Goal: Communication & Community: Answer question/provide support

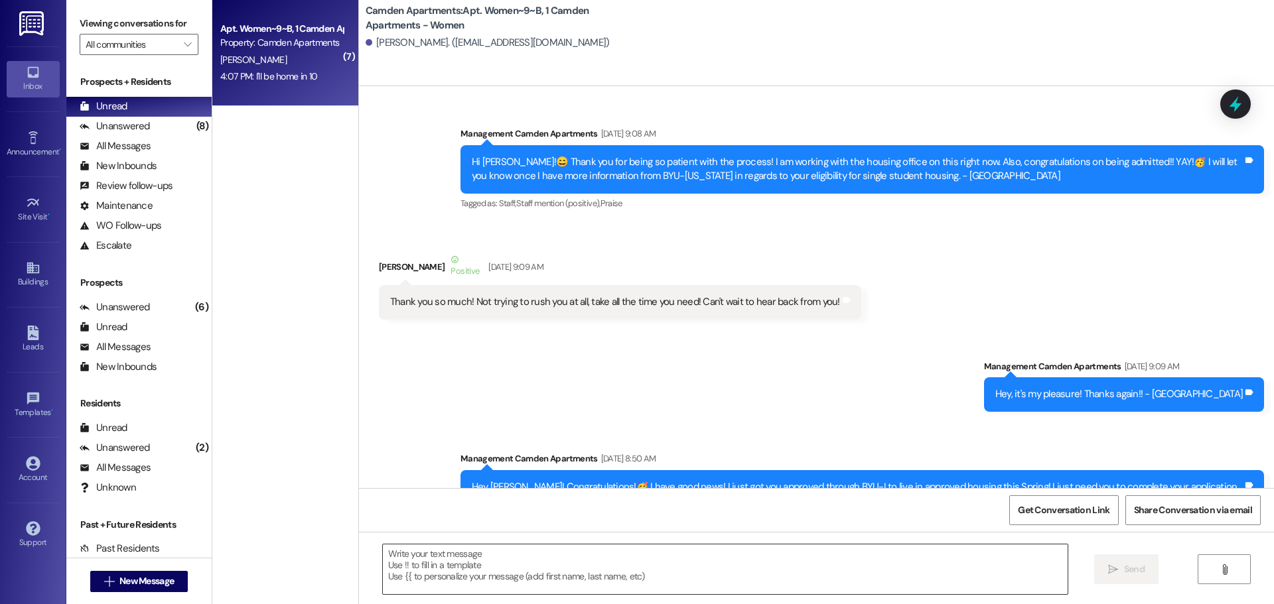
scroll to position [283463, 0]
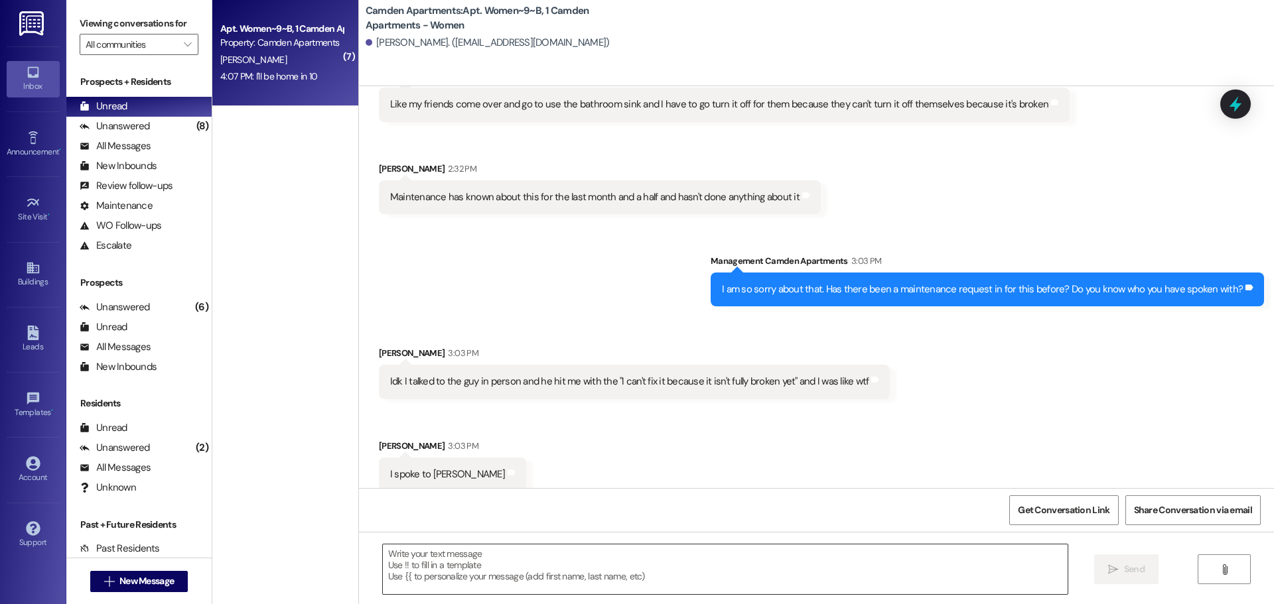
click at [565, 575] on textarea at bounding box center [725, 570] width 685 height 50
click at [590, 564] on textarea "Hi [PERSON_NAME]! I had to run to the post office" at bounding box center [725, 570] width 685 height 50
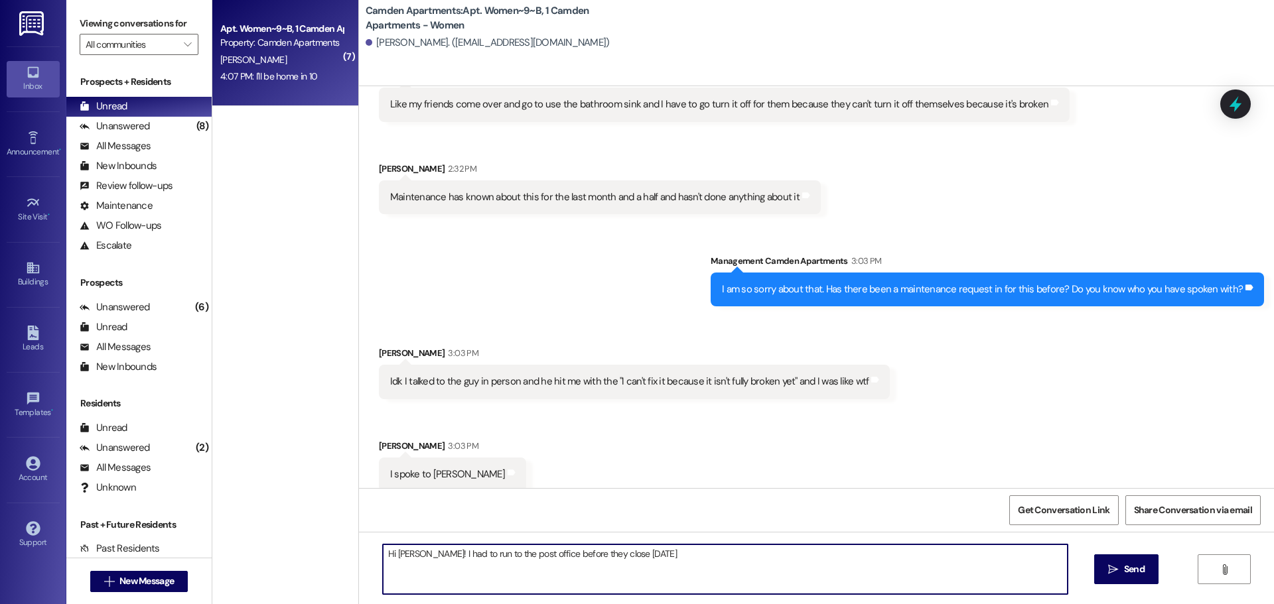
drag, startPoint x: 626, startPoint y: 557, endPoint x: 457, endPoint y: 563, distance: 169.3
click at [457, 563] on textarea "Hi [PERSON_NAME]! I had to run to the post office before they close [DATE]" at bounding box center [725, 570] width 685 height 50
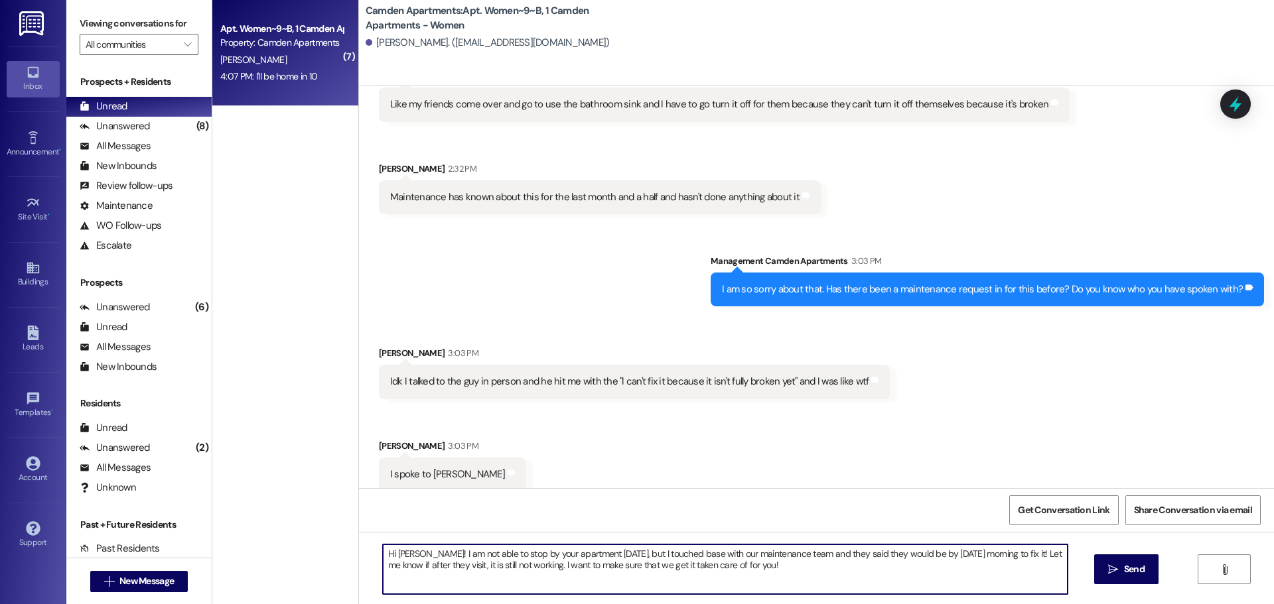
click at [587, 557] on textarea "Hi [PERSON_NAME]! I am not able to stop by your apartment [DATE], but I touched…" at bounding box center [725, 570] width 685 height 50
click at [850, 575] on textarea "Hi [PERSON_NAME]! I am not able to stop by your apartment [DATE] unfortunately,…" at bounding box center [725, 570] width 685 height 50
click at [815, 562] on textarea "Hi [PERSON_NAME]! I am not able to stop by your apartment [DATE] unfortunately,…" at bounding box center [725, 570] width 685 height 50
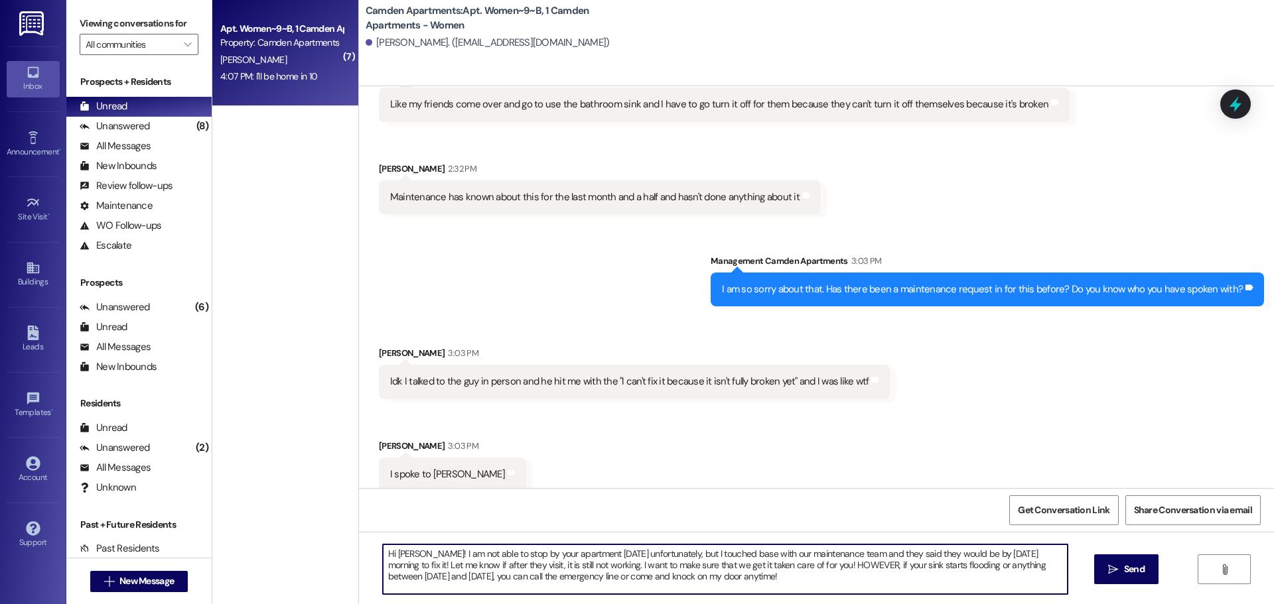
click at [588, 554] on textarea "Hi [PERSON_NAME]! I am not able to stop by your apartment [DATE] unfortunately,…" at bounding box center [725, 570] width 685 height 50
click at [741, 574] on textarea "Hi [PERSON_NAME]! I am not able to stop by your apartment [DATE] unfortunately,…" at bounding box center [725, 570] width 685 height 50
click at [781, 589] on textarea "Hi [PERSON_NAME]! I am not able to stop by your apartment [DATE] unfortunately,…" at bounding box center [725, 570] width 685 height 50
drag, startPoint x: 427, startPoint y: 554, endPoint x: 438, endPoint y: 554, distance: 11.3
click at [427, 553] on textarea "Hi [PERSON_NAME]! I am not able to stop by your apartment [DATE] unfortunately,…" at bounding box center [725, 570] width 685 height 50
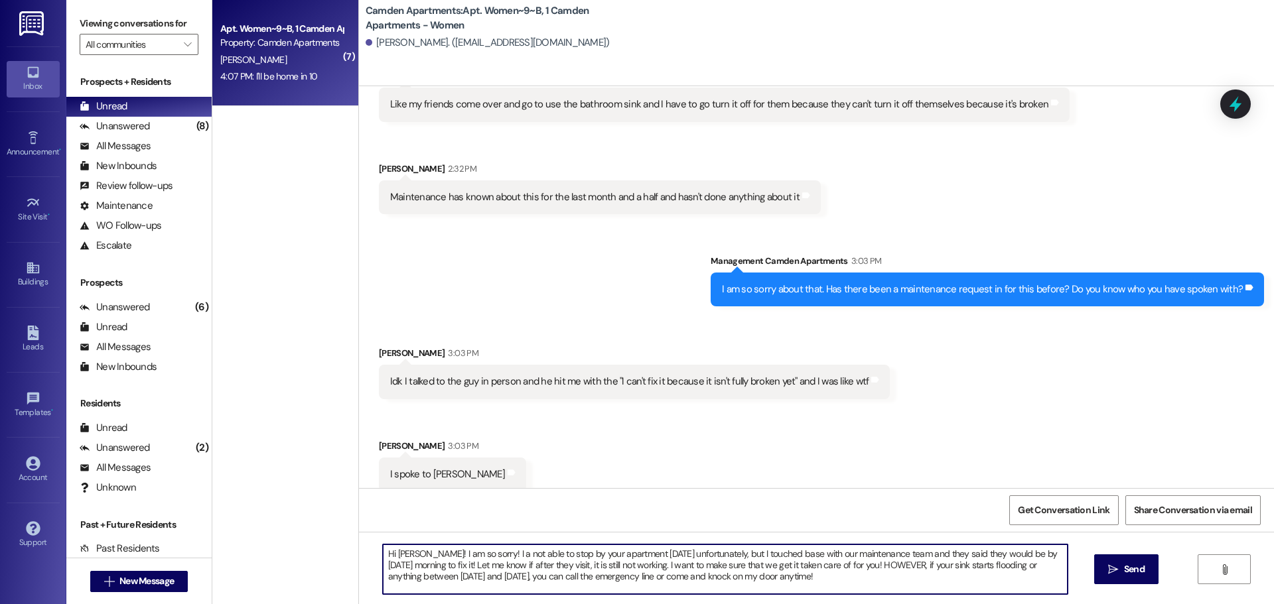
type textarea "Hi [PERSON_NAME]! I am so sorry! I am not able to stop by your apartment [DATE]…"
click at [835, 569] on textarea "Hi [PERSON_NAME]! I am so sorry! I am not able to stop by your apartment [DATE]…" at bounding box center [725, 570] width 685 height 50
click at [811, 587] on textarea "Hi [PERSON_NAME]! I am so sorry! I am not able to stop by your apartment [DATE]…" at bounding box center [725, 570] width 685 height 50
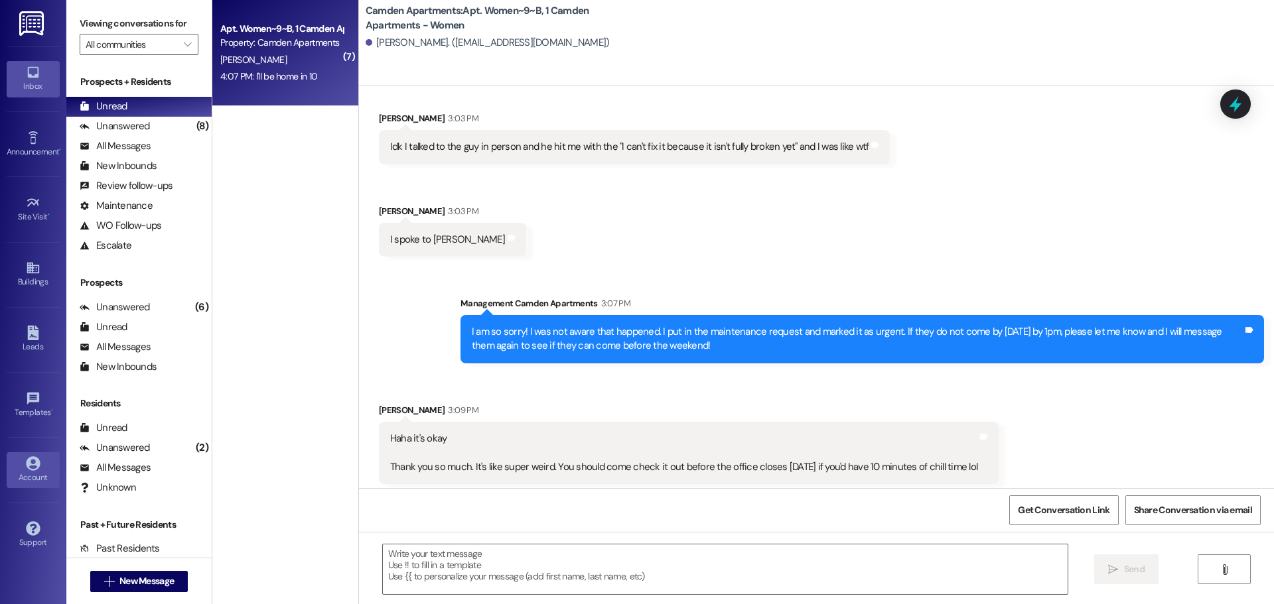
scroll to position [283704, 0]
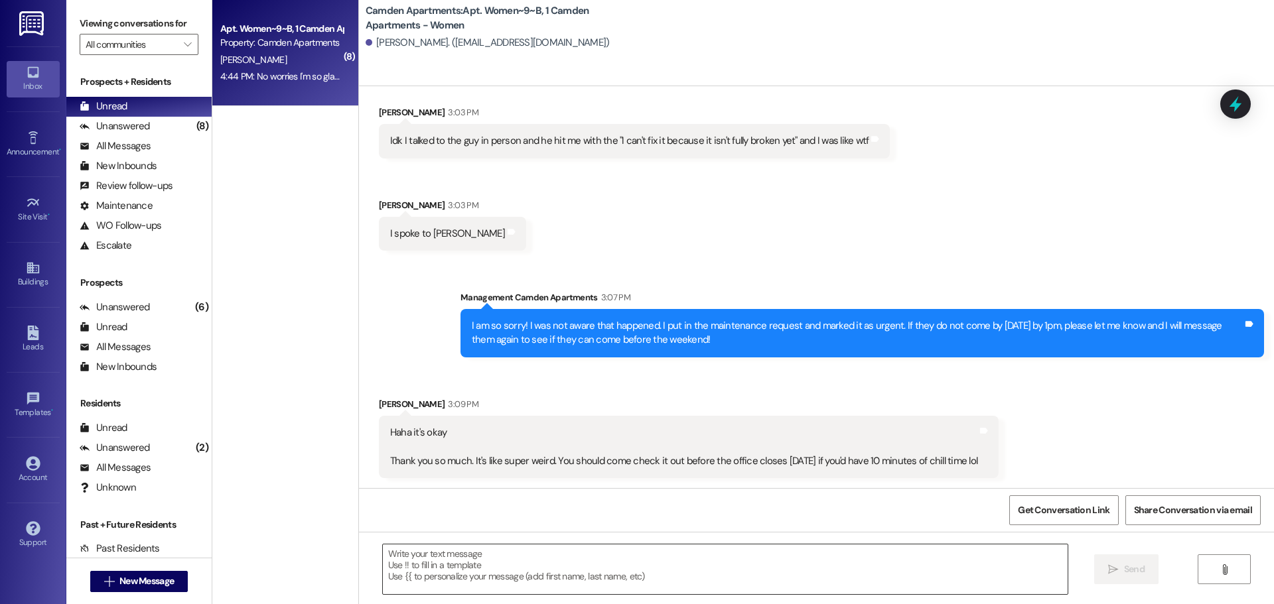
click at [545, 581] on textarea at bounding box center [725, 570] width 685 height 50
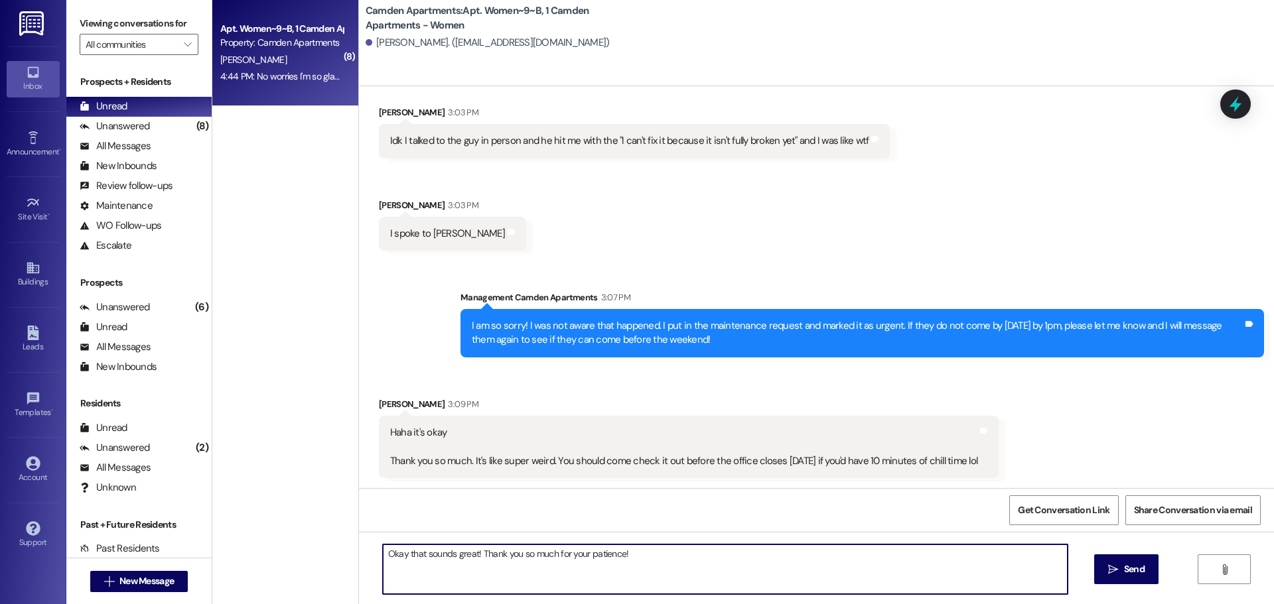
type textarea "Okay that sounds great! Thank you so much for your patience!"
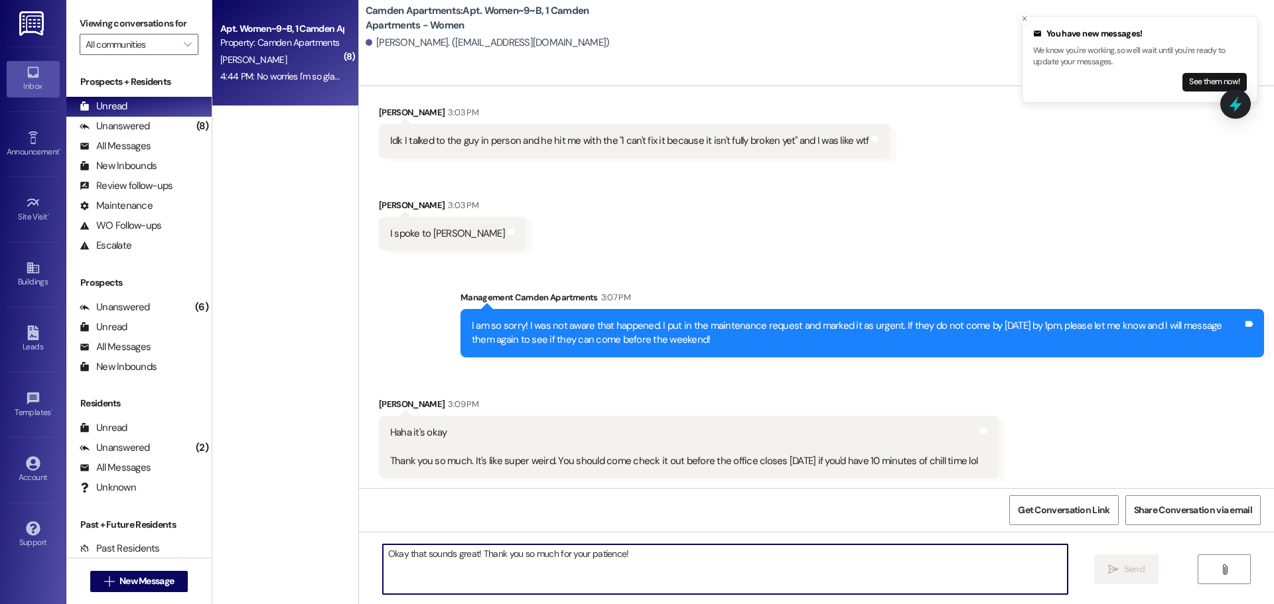
scroll to position [283889, 0]
